Goal: Information Seeking & Learning: Learn about a topic

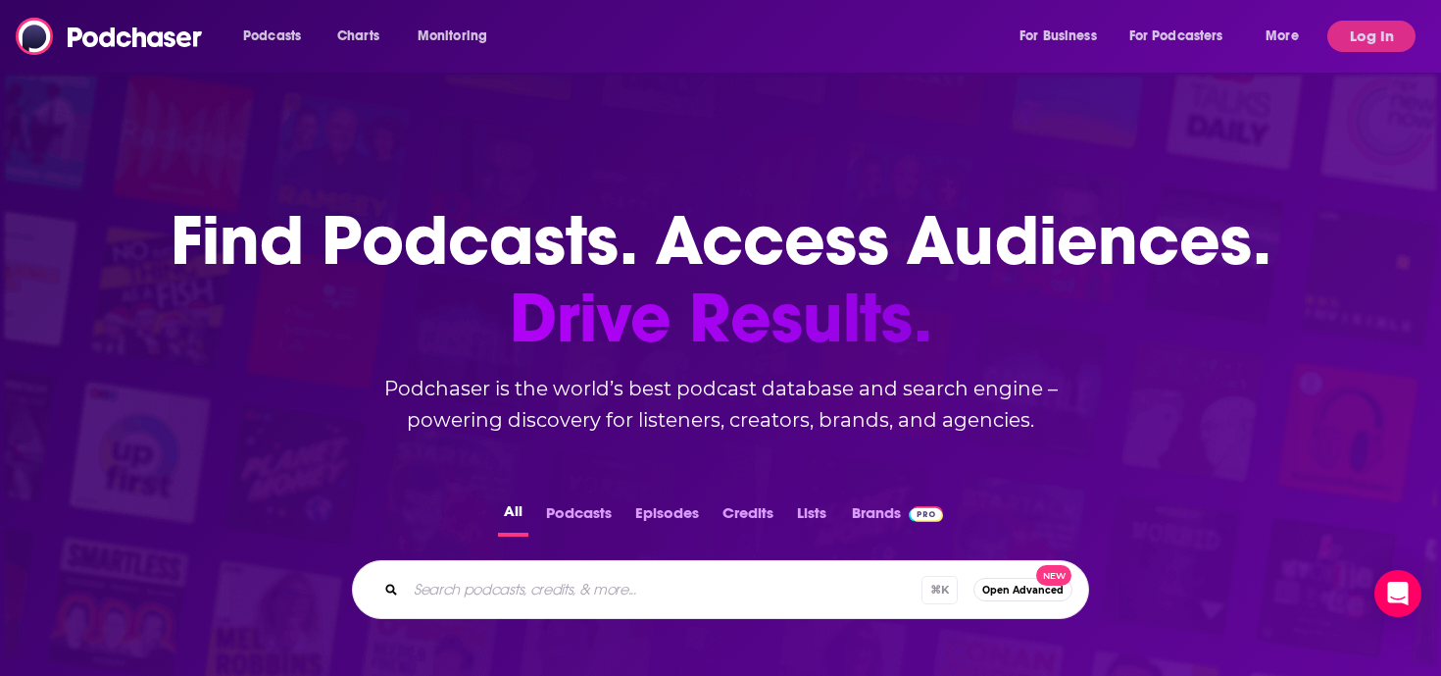
click at [678, 576] on input "Search podcasts, credits, & more..." at bounding box center [664, 589] width 516 height 31
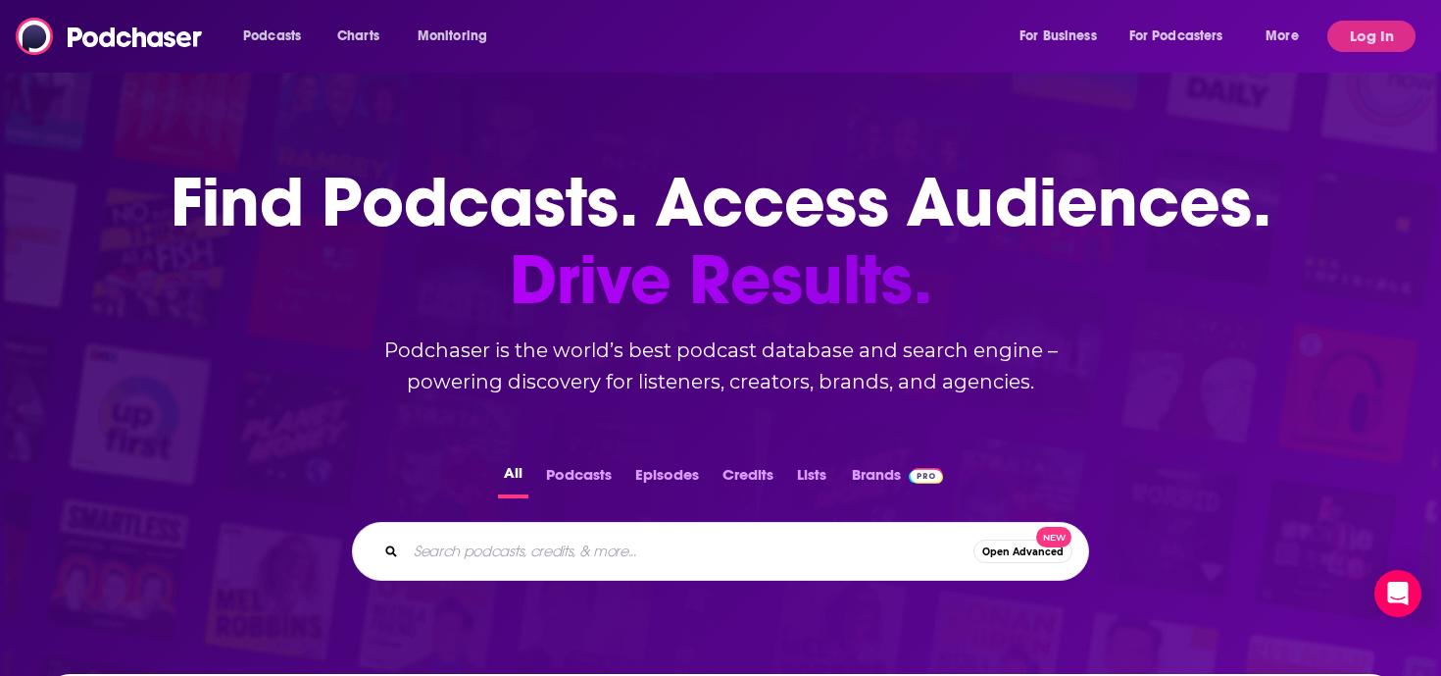
scroll to position [39, 0]
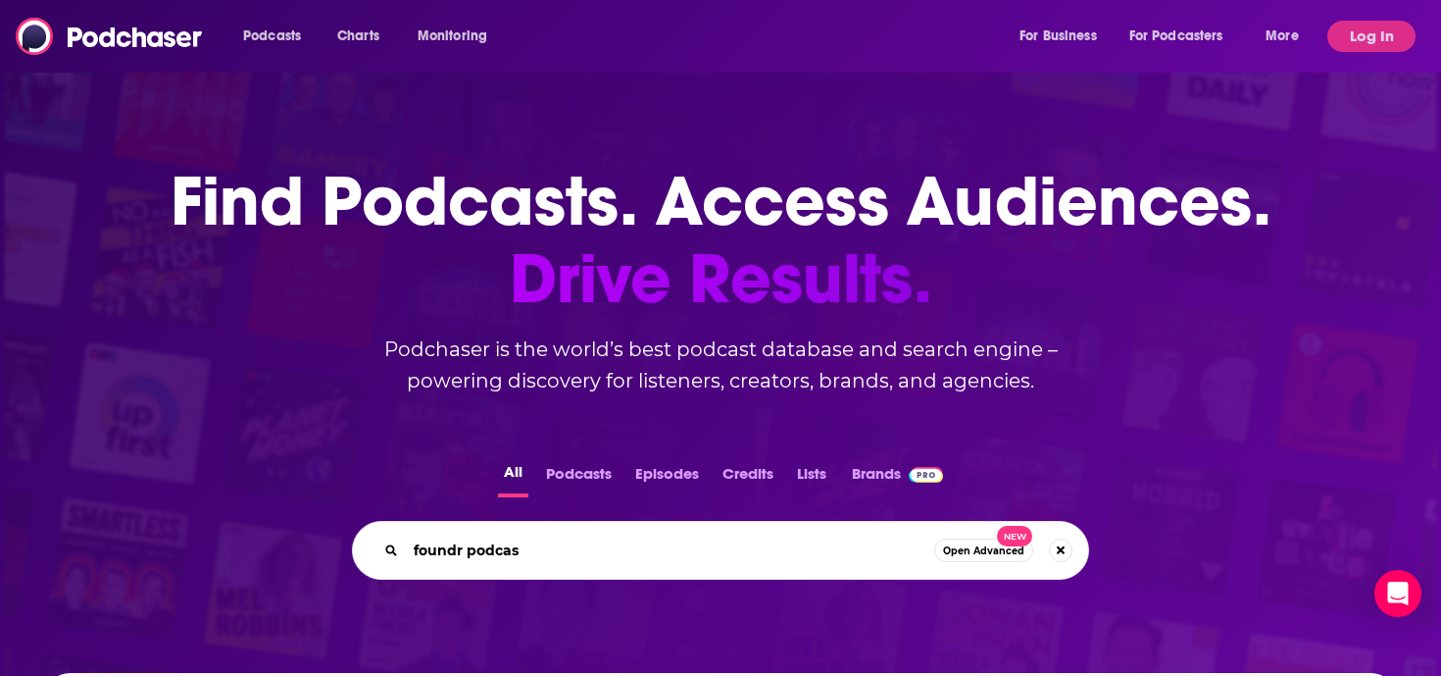
type input "foundr podcast"
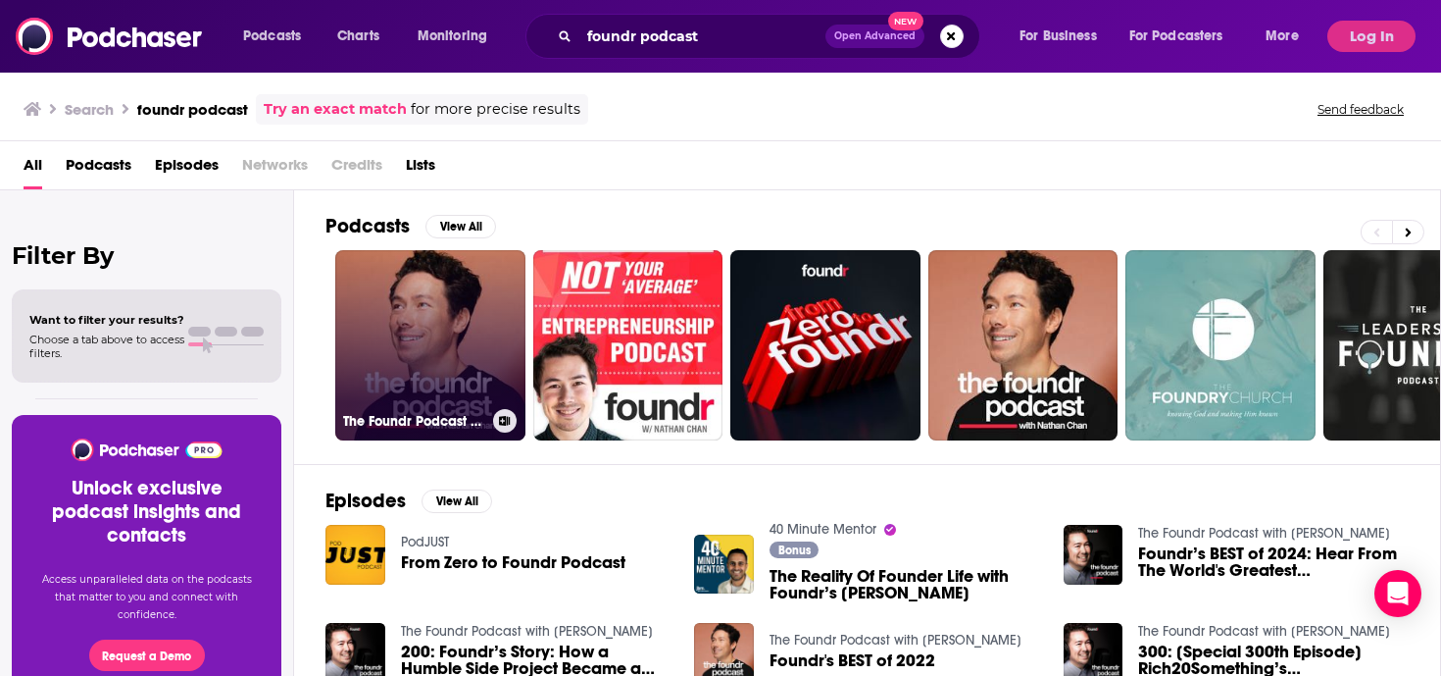
click at [434, 315] on link "The Foundr Podcast with [PERSON_NAME]" at bounding box center [430, 345] width 190 height 190
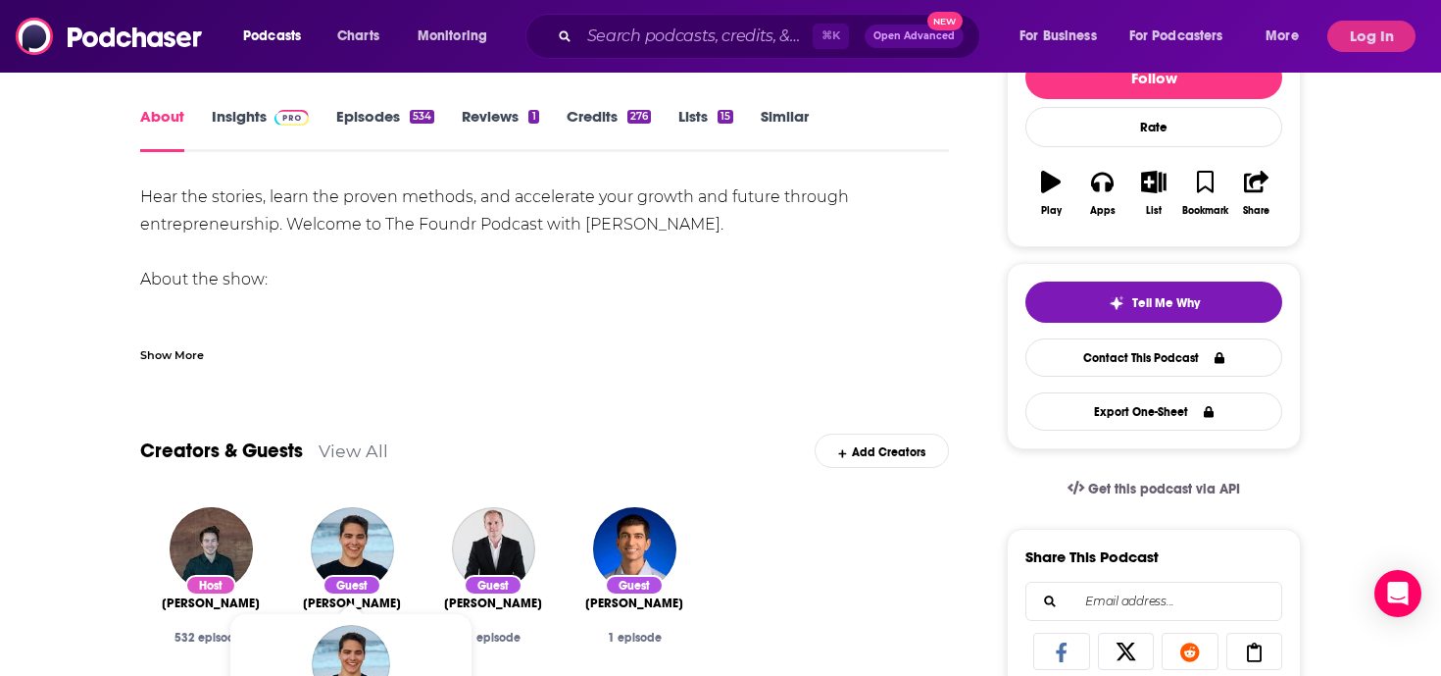
scroll to position [241, 0]
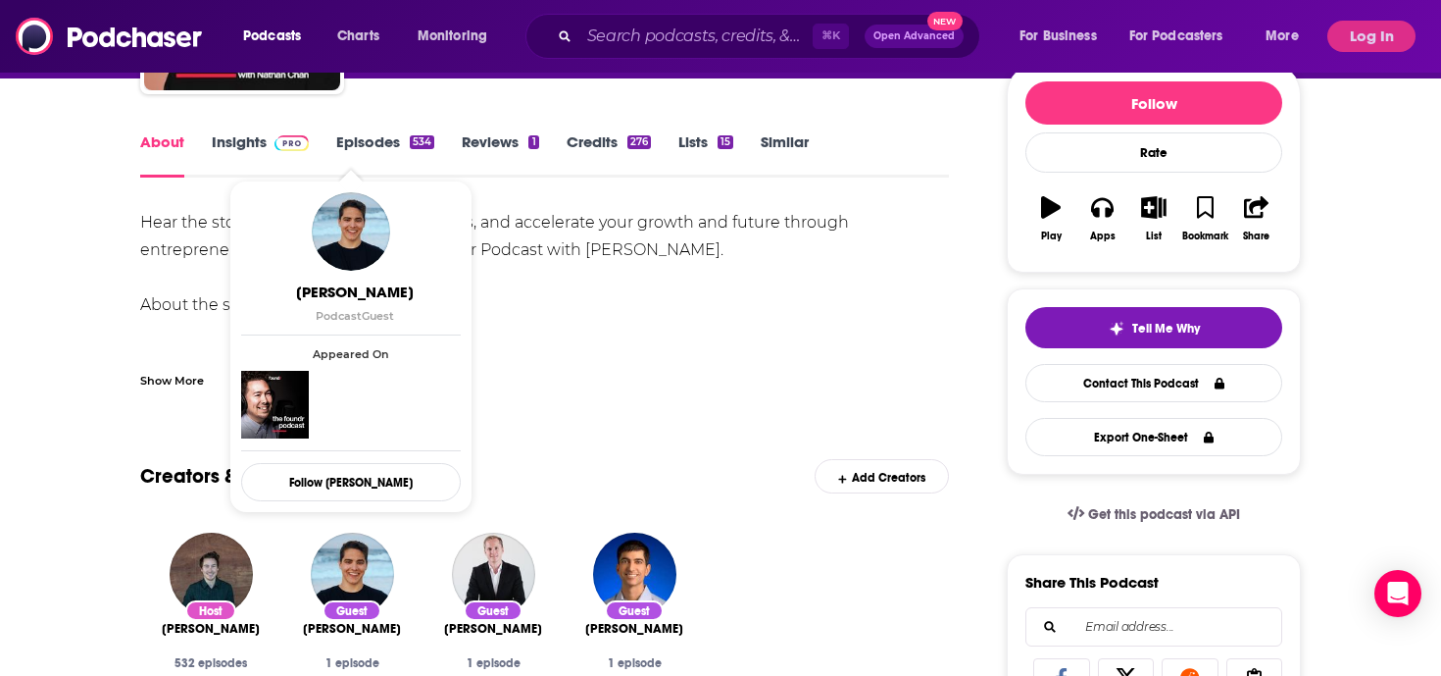
click at [184, 385] on div "Show More" at bounding box center [172, 379] width 64 height 19
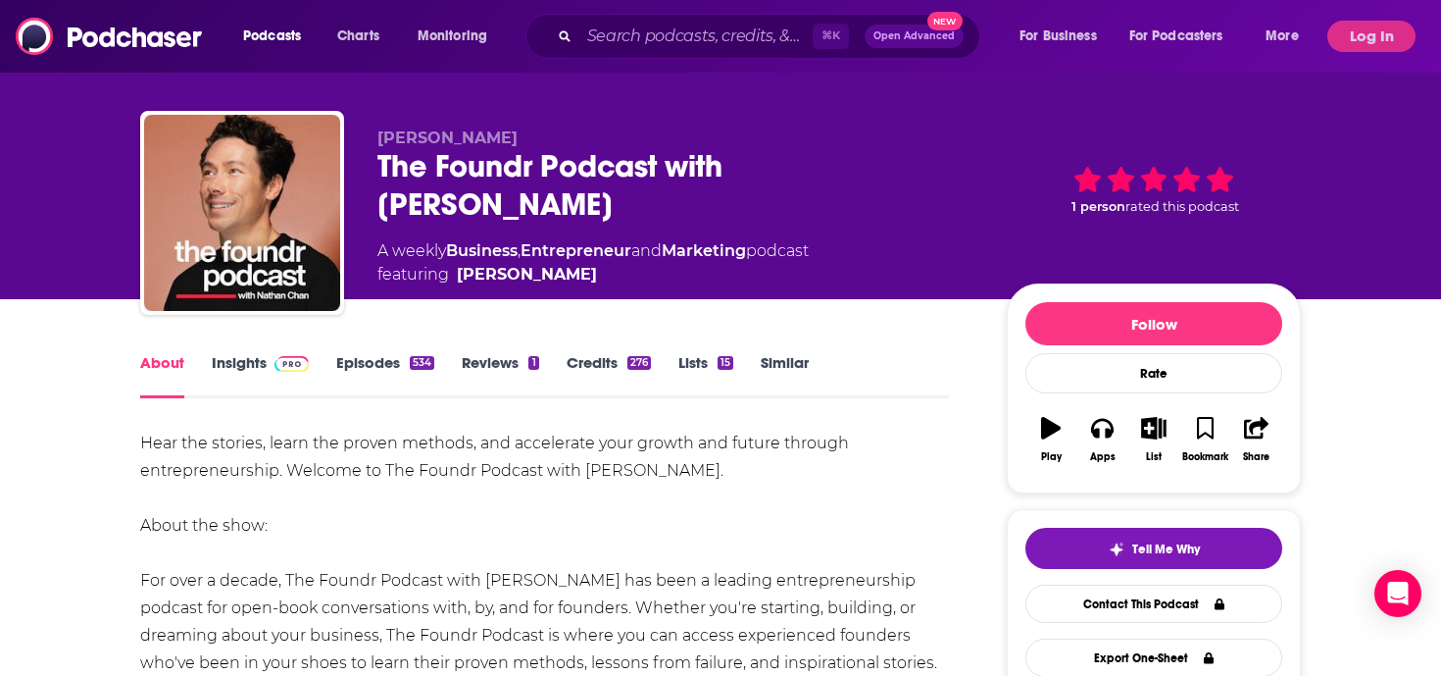
scroll to position [0, 0]
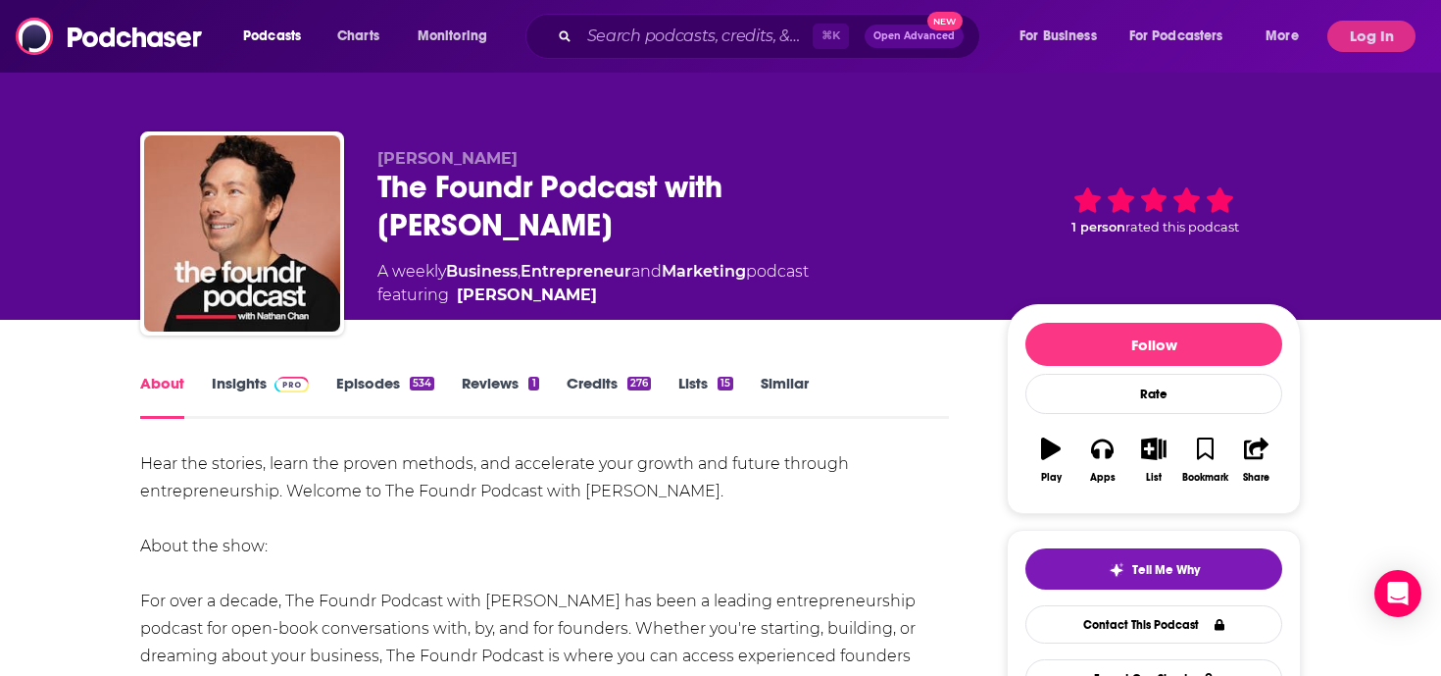
click at [248, 380] on link "Insights" at bounding box center [260, 396] width 97 height 45
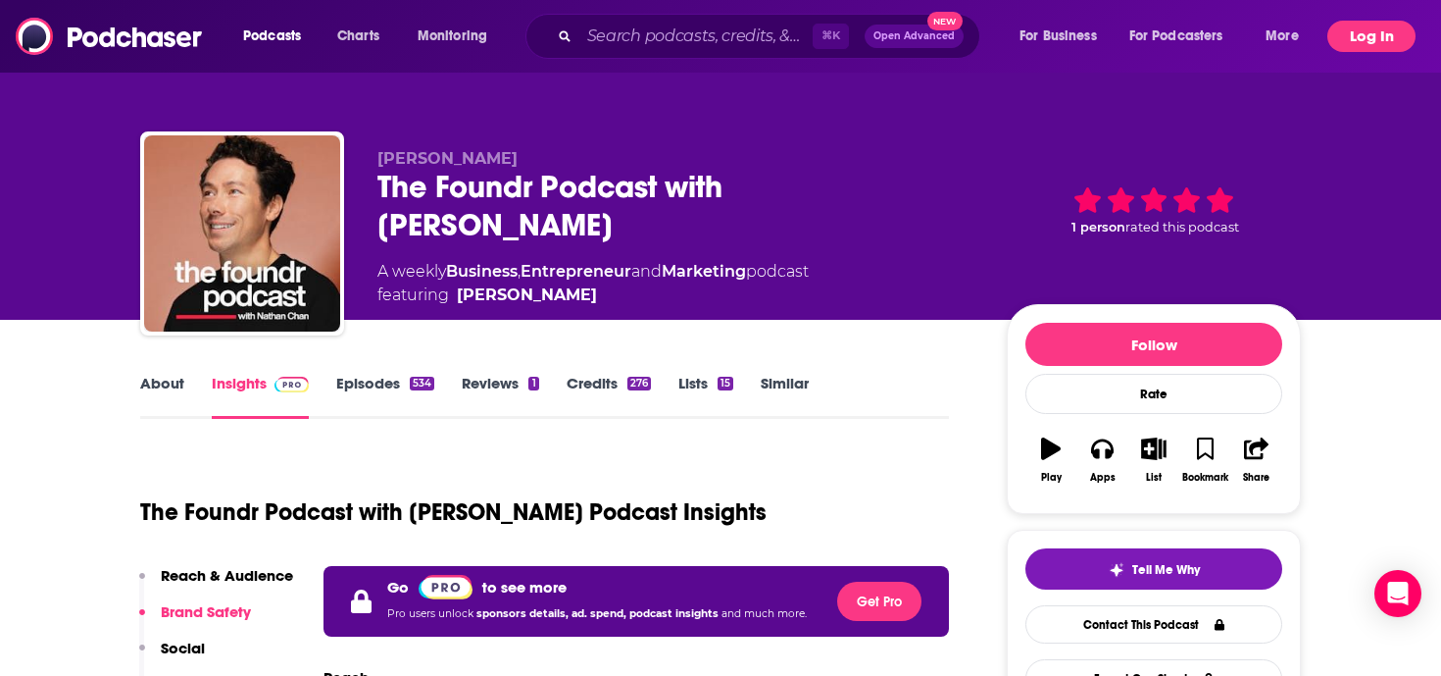
click at [1364, 39] on button "Log In" at bounding box center [1372, 36] width 88 height 31
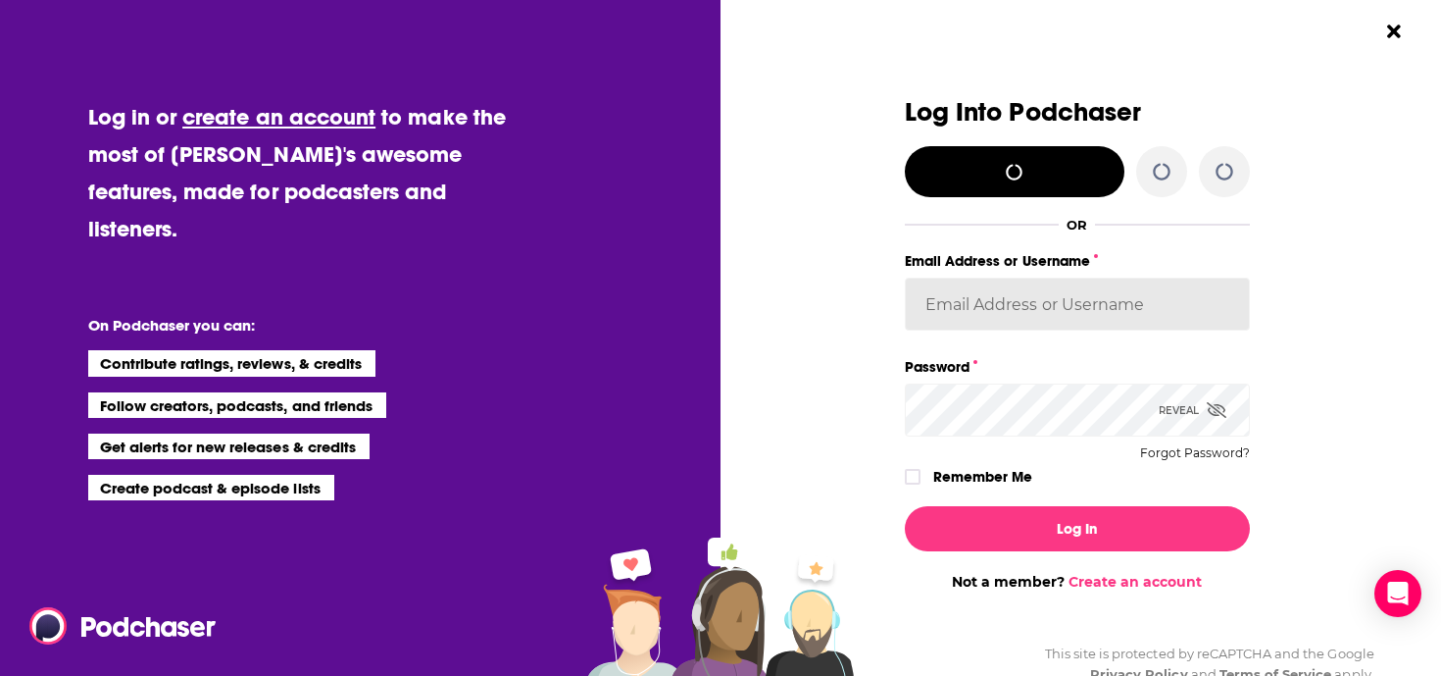
type input "katieTBG"
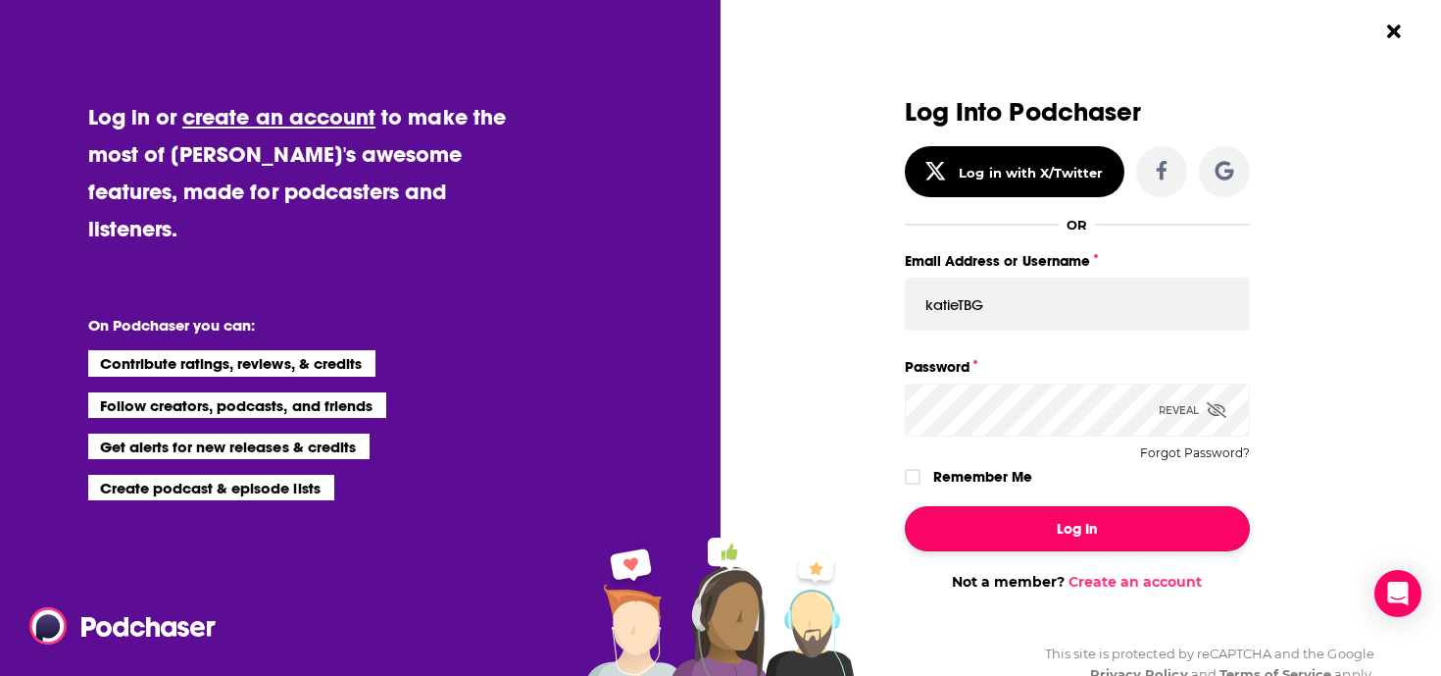
click at [1058, 525] on button "Log In" at bounding box center [1077, 528] width 345 height 45
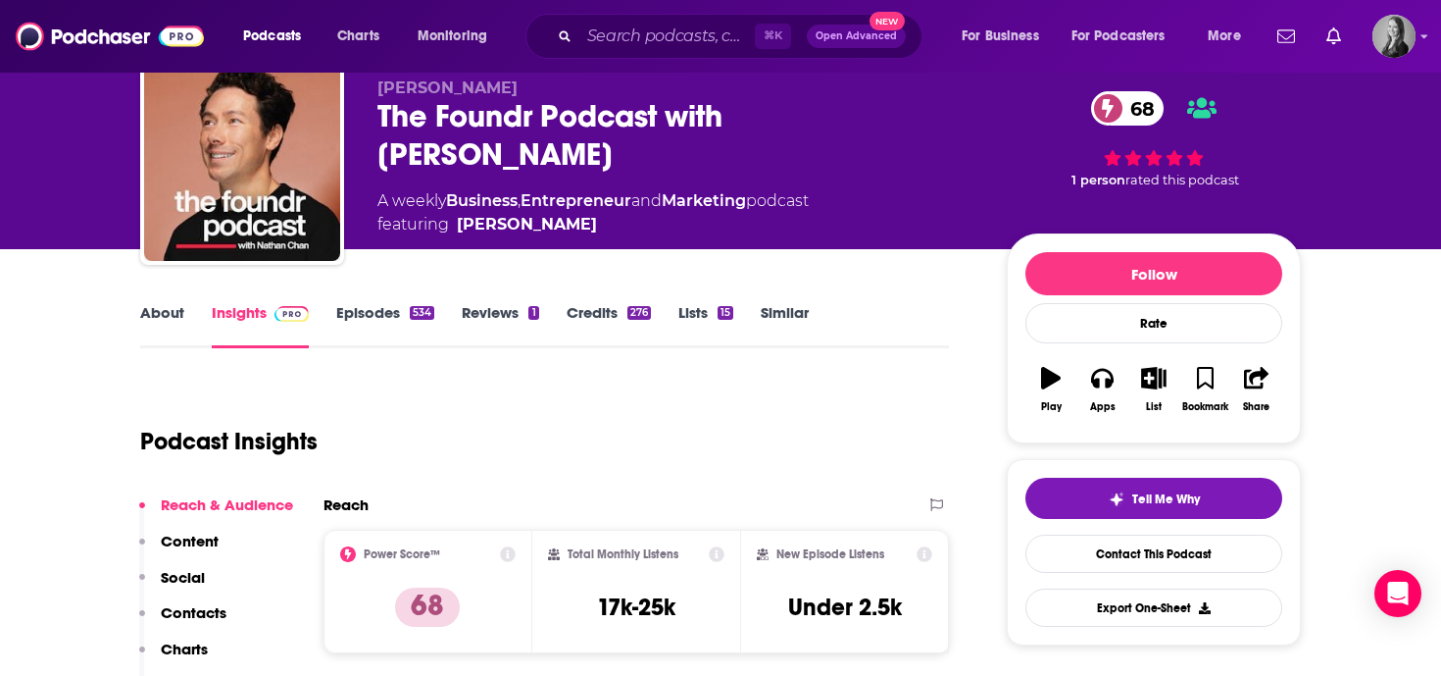
scroll to position [65, 0]
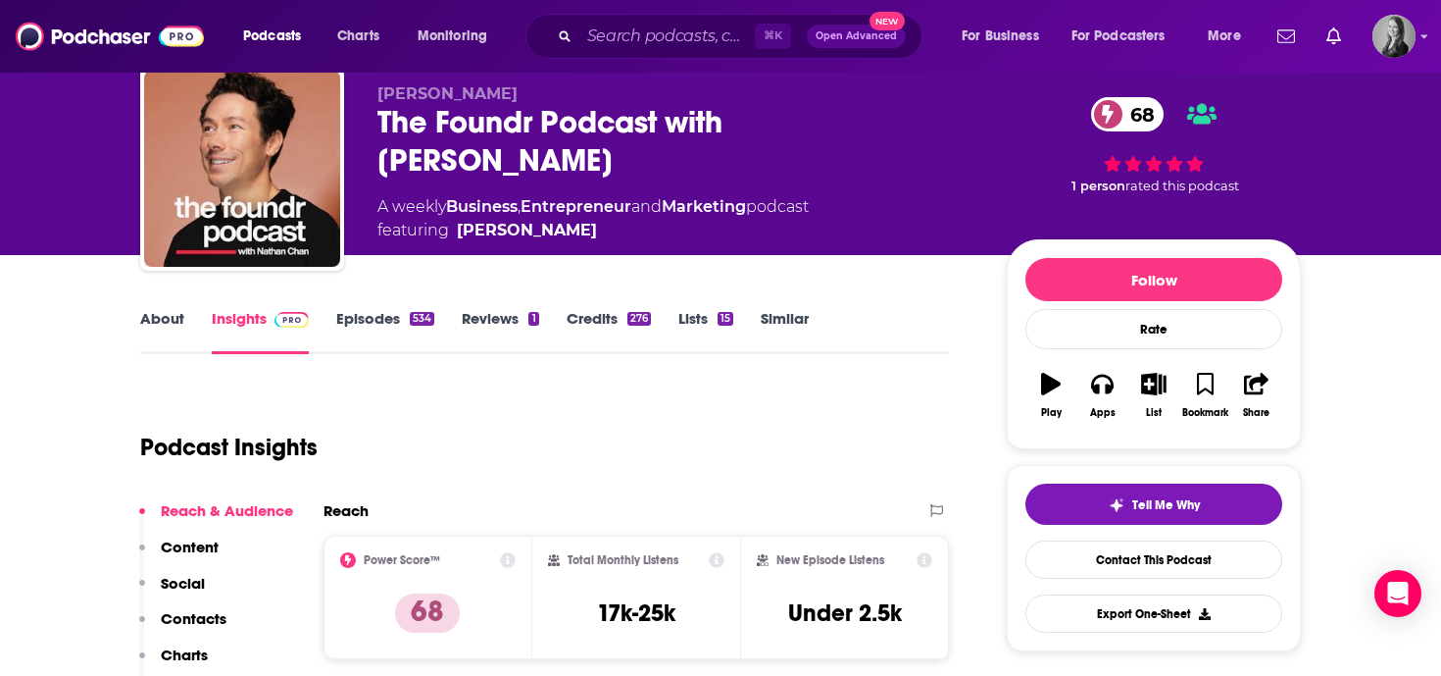
click at [387, 321] on link "Episodes 534" at bounding box center [385, 331] width 98 height 45
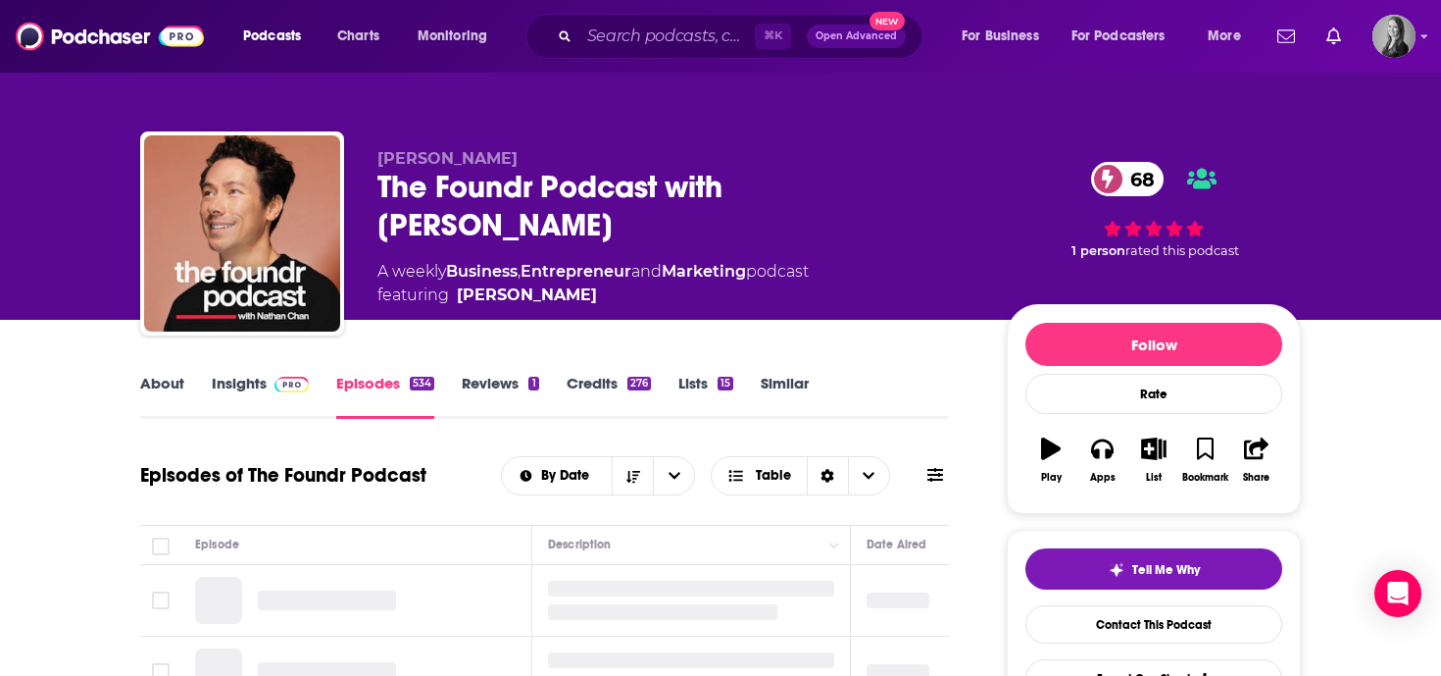
click at [264, 390] on link "Insights" at bounding box center [260, 396] width 97 height 45
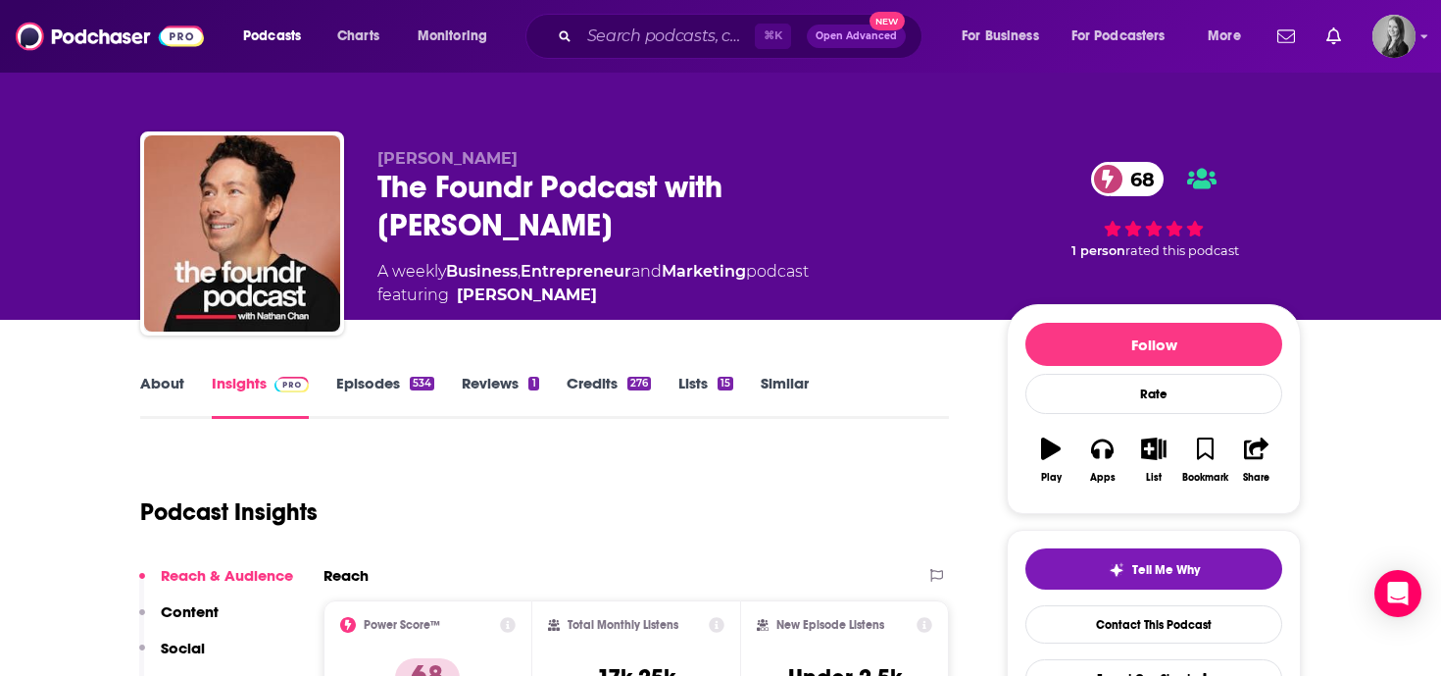
scroll to position [108, 0]
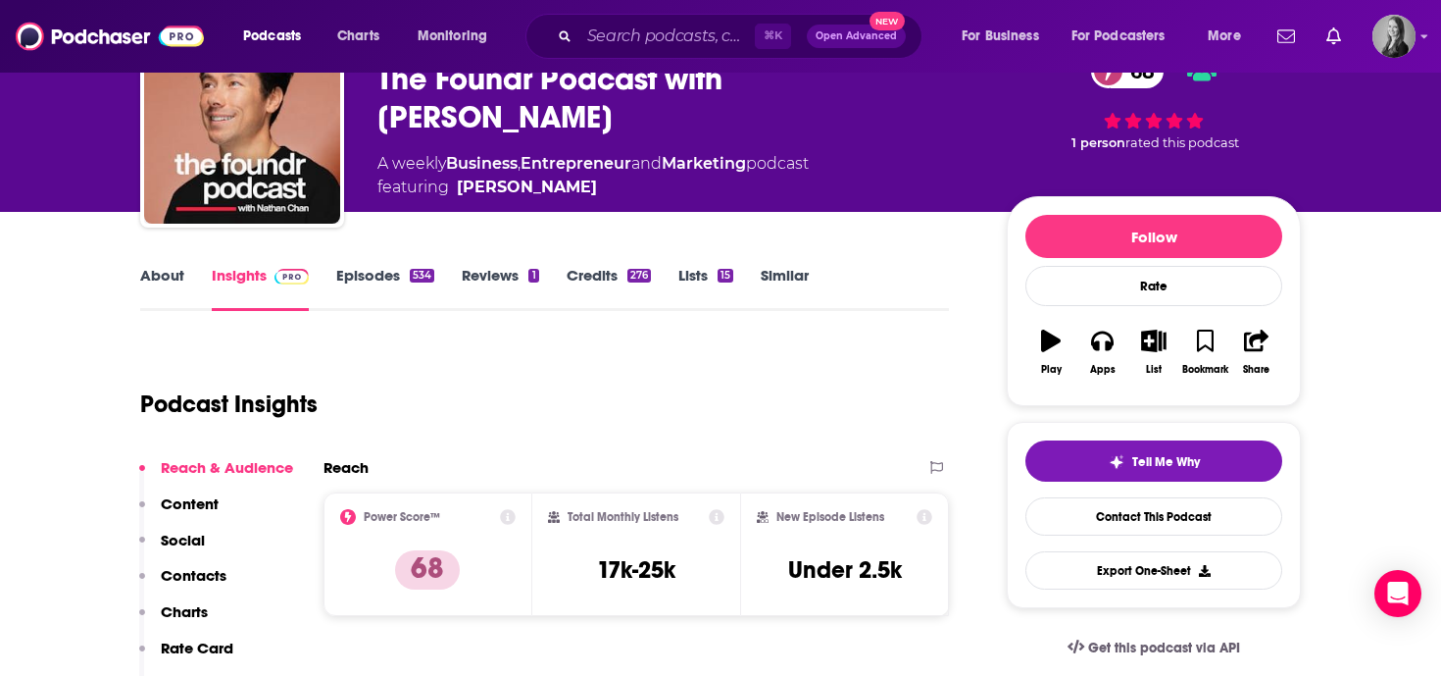
click at [366, 285] on link "Episodes 534" at bounding box center [385, 288] width 98 height 45
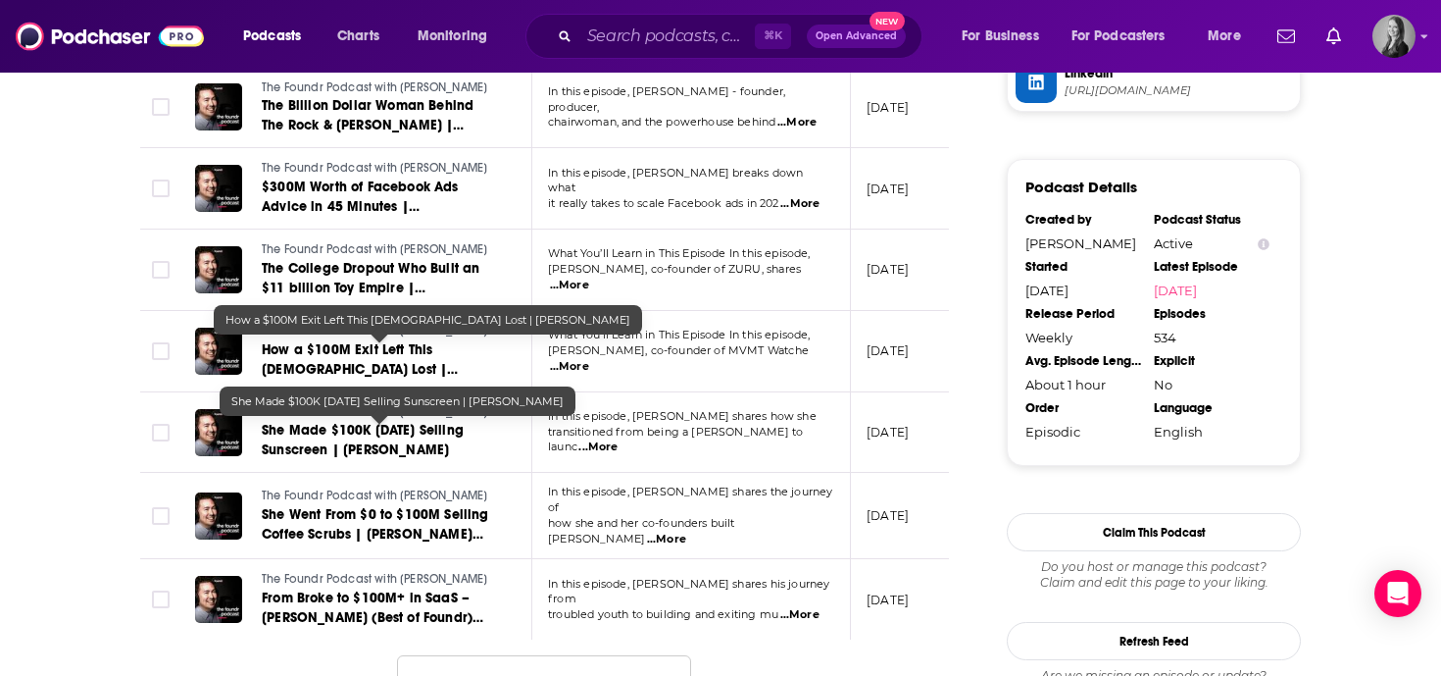
scroll to position [1976, 0]
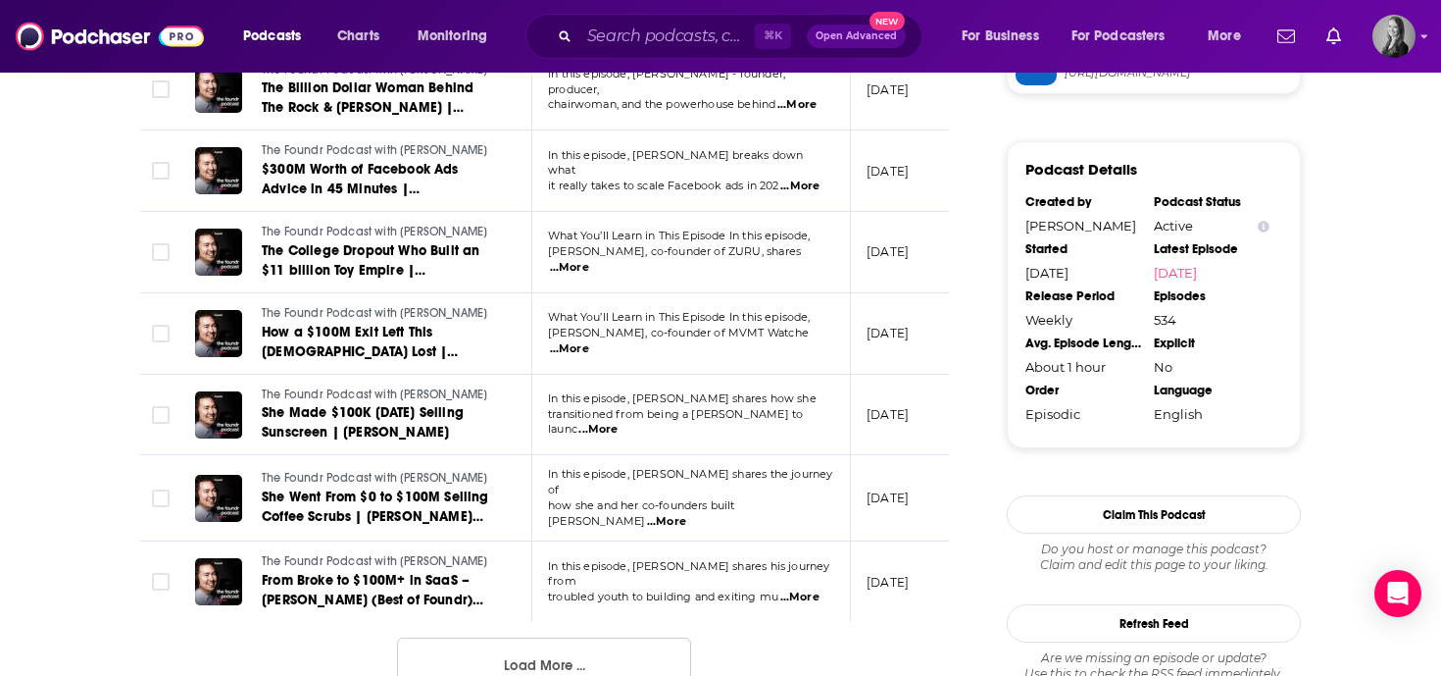
click at [589, 341] on span "...More" at bounding box center [569, 349] width 39 height 16
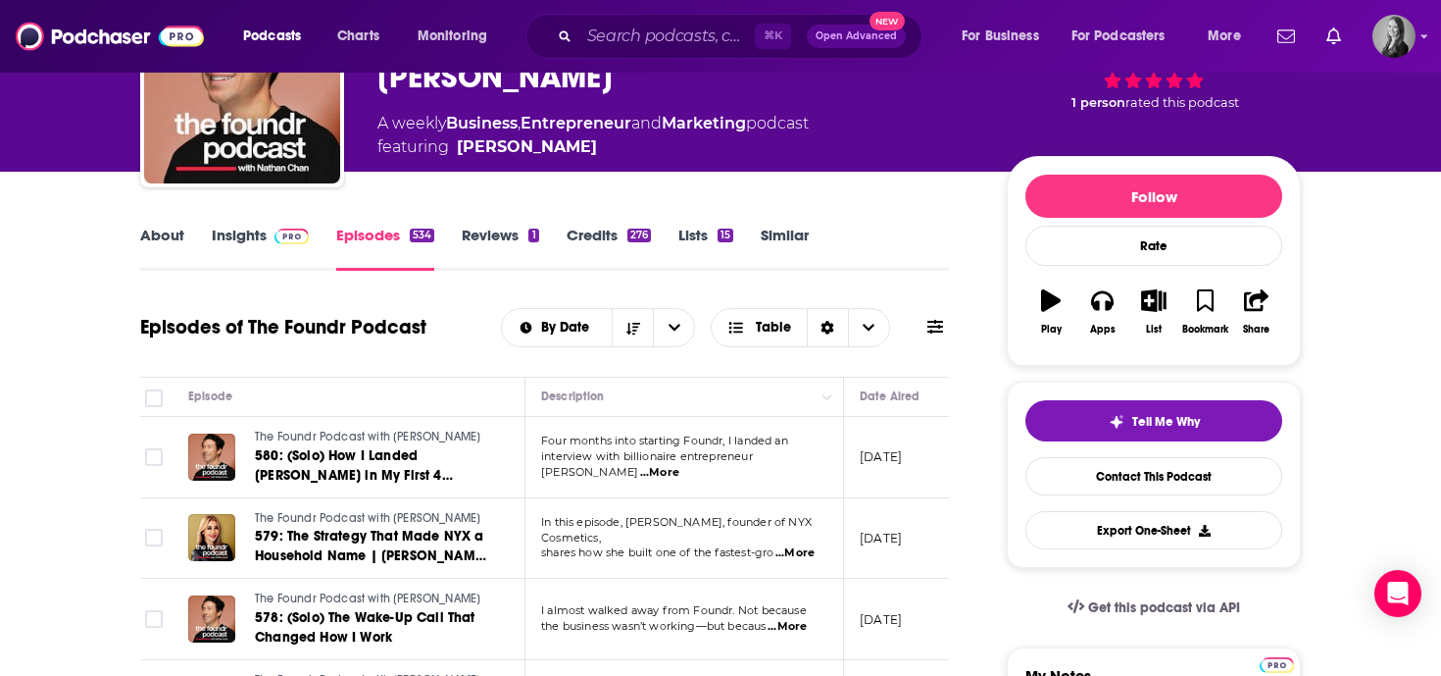
scroll to position [0, 0]
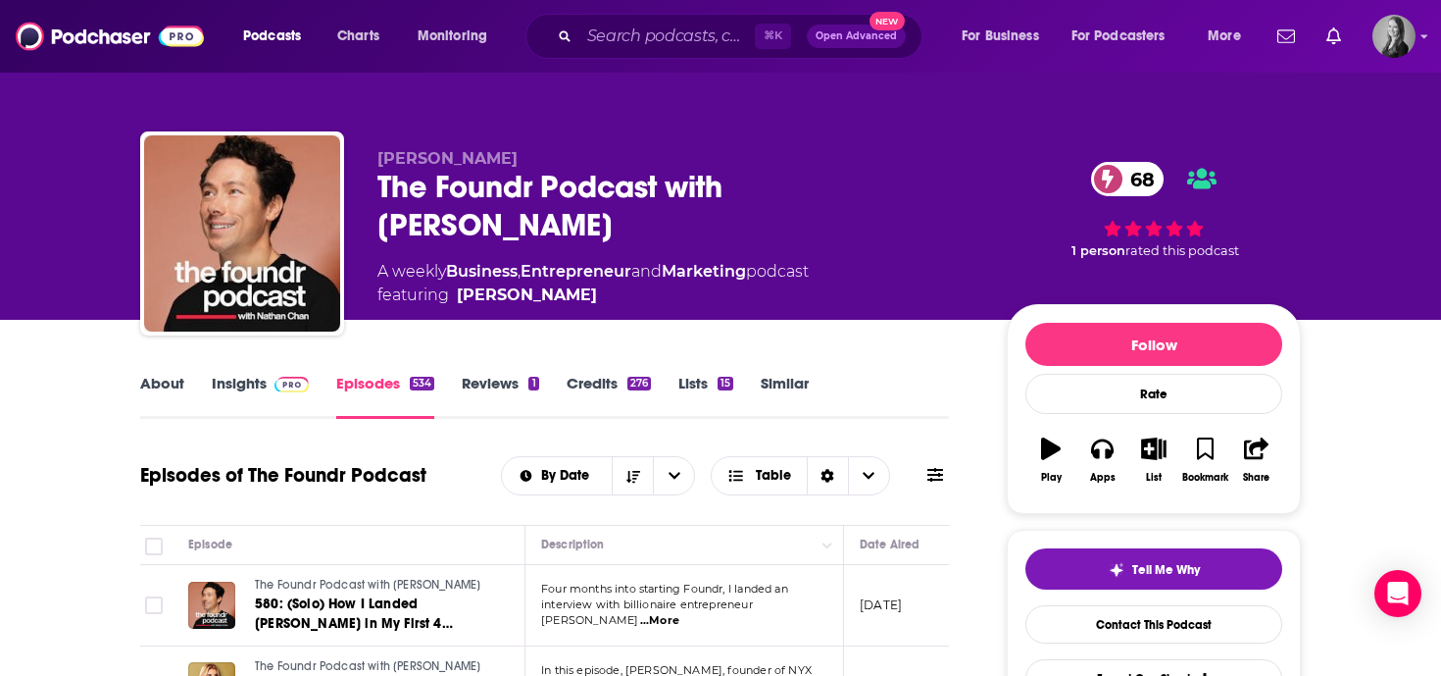
click at [250, 391] on link "Insights" at bounding box center [260, 396] width 97 height 45
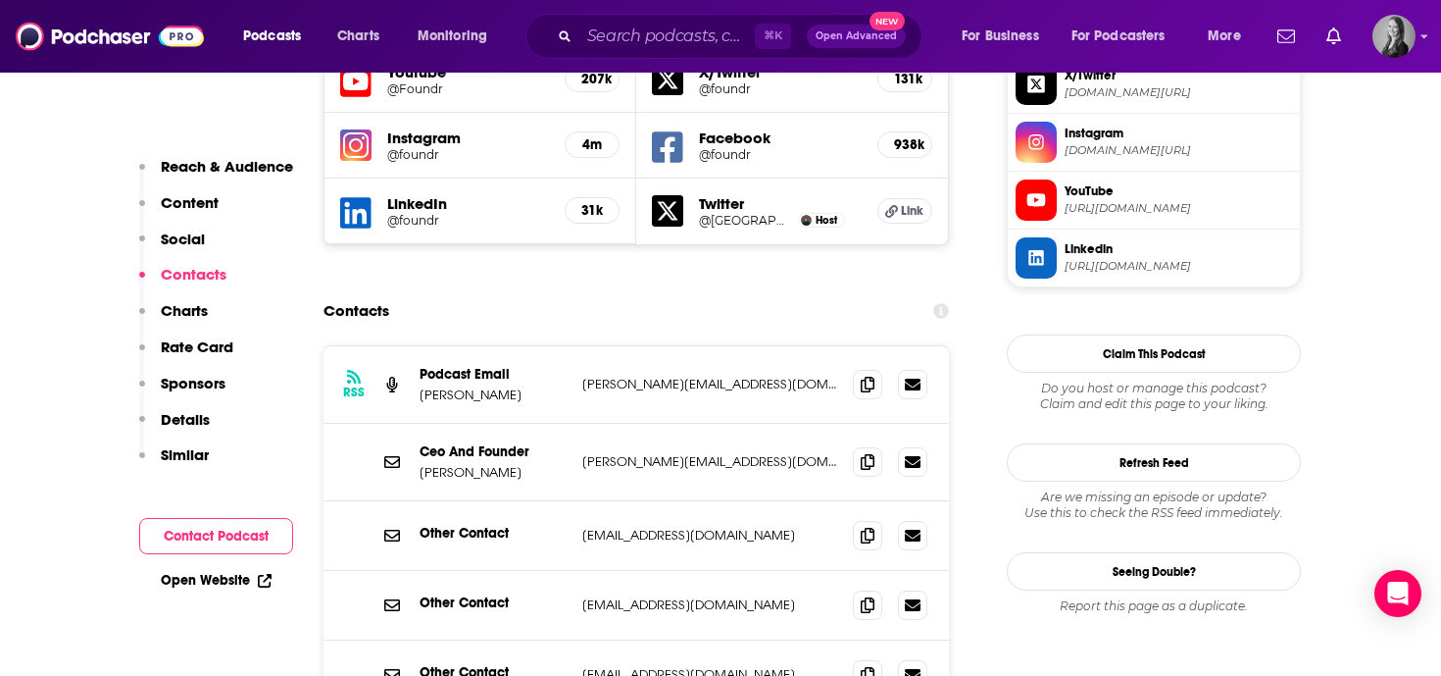
scroll to position [1784, 0]
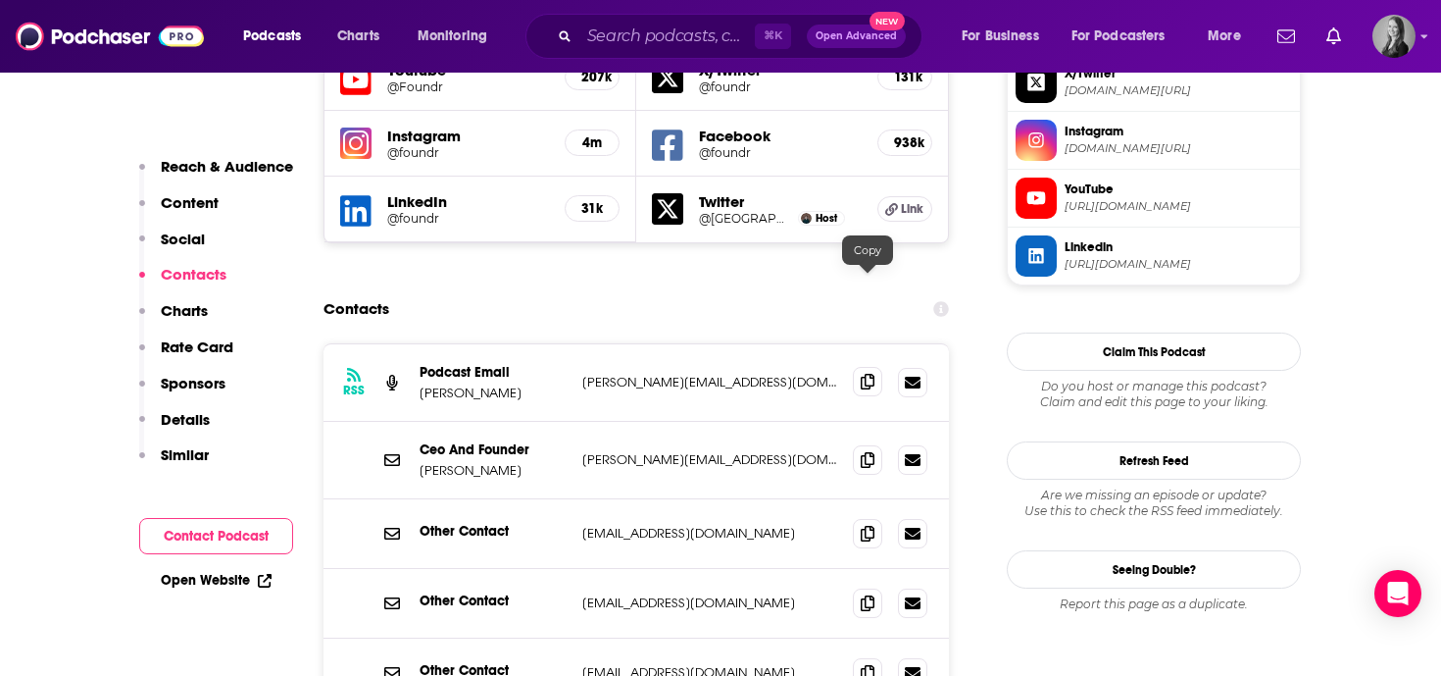
click at [868, 374] on icon at bounding box center [868, 382] width 14 height 16
